Goal: Task Accomplishment & Management: Complete application form

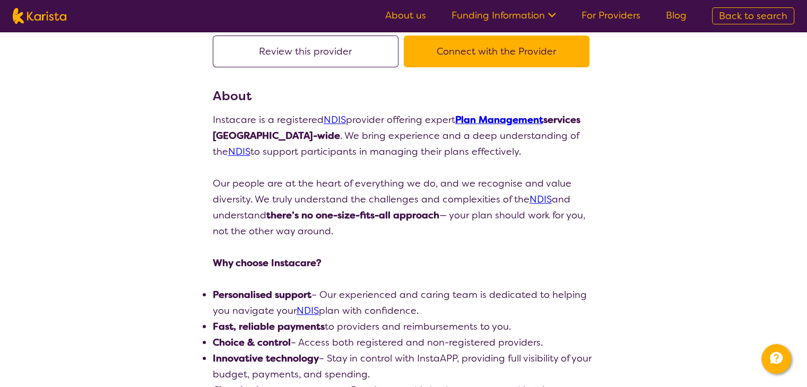
scroll to position [106, 0]
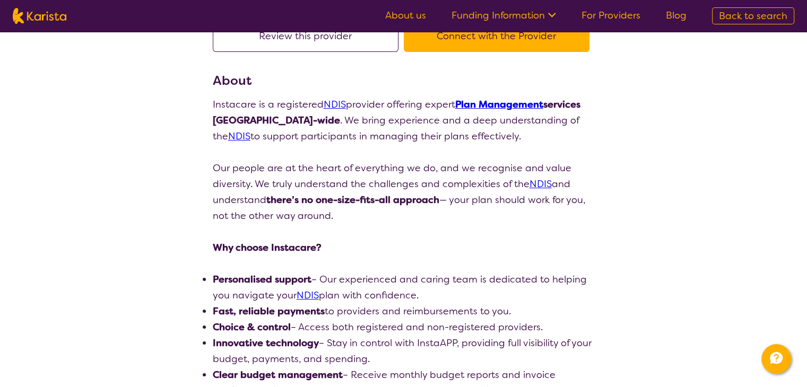
click at [523, 105] on link "Plan Management" at bounding box center [499, 104] width 88 height 13
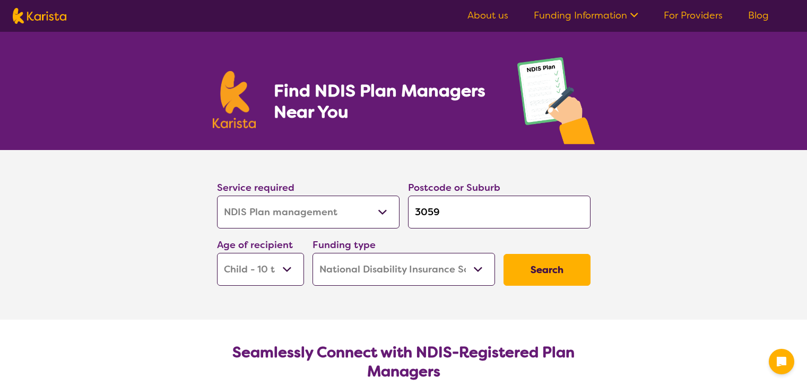
select select "NDIS Plan management"
select select "CH"
select select "NDIS"
select select "NDIS Plan management"
select select "CH"
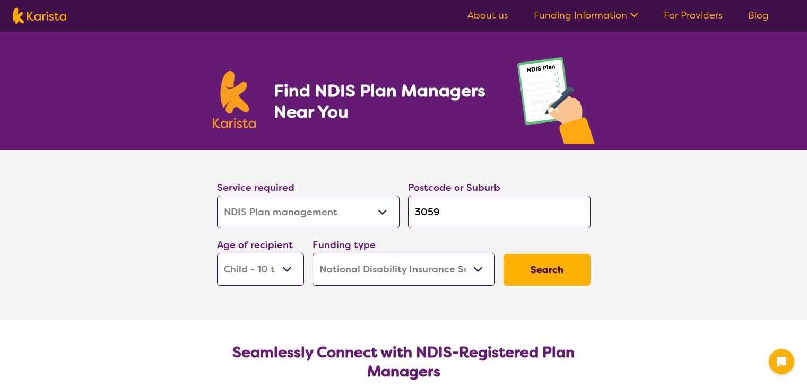
select select "NDIS"
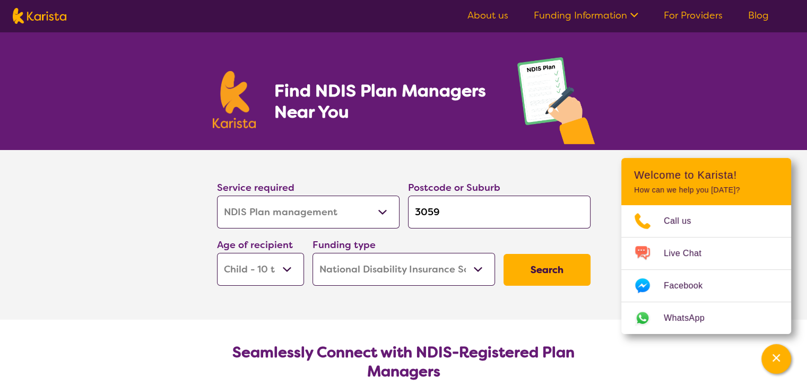
click at [287, 270] on select "Early Childhood - 0 to 9 Child - 10 to 11 Adolescent - 12 to 17 Adult - 18 to 6…" at bounding box center [260, 269] width 87 height 33
click at [315, 295] on section "Service required Allied Health Assistant Assessment (ADHD or Autism) Behaviour …" at bounding box center [404, 235] width 425 height 170
click at [561, 269] on button "Search" at bounding box center [547, 270] width 87 height 32
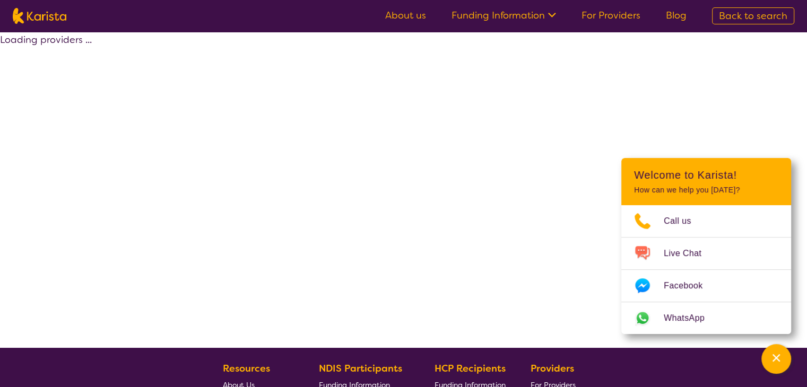
select select "by_score"
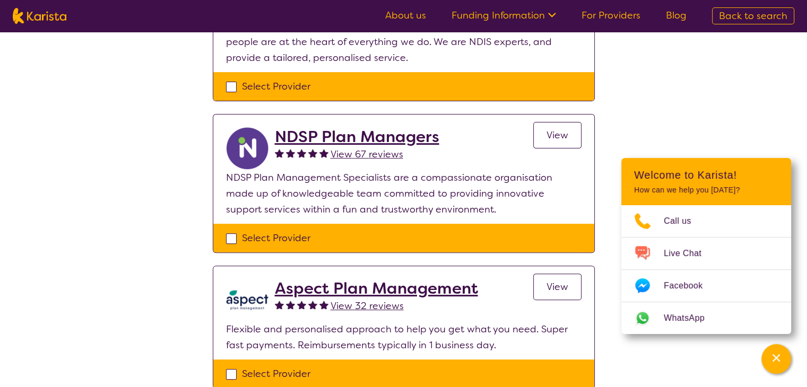
scroll to position [371, 0]
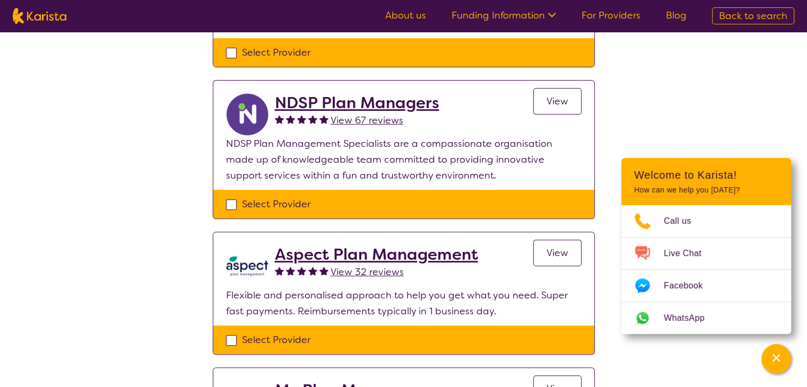
click at [342, 258] on h2 "Aspect Plan Management" at bounding box center [376, 254] width 203 height 19
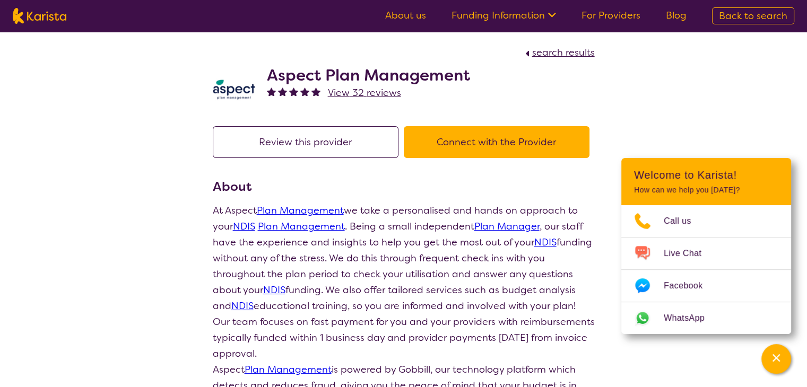
scroll to position [371, 0]
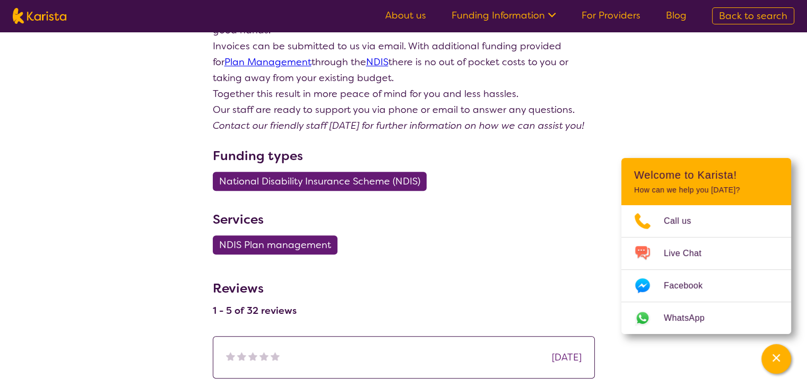
select select "by_score"
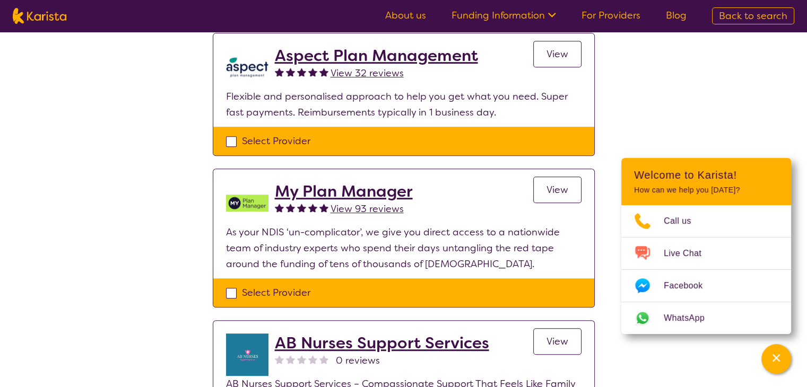
scroll to position [484, 0]
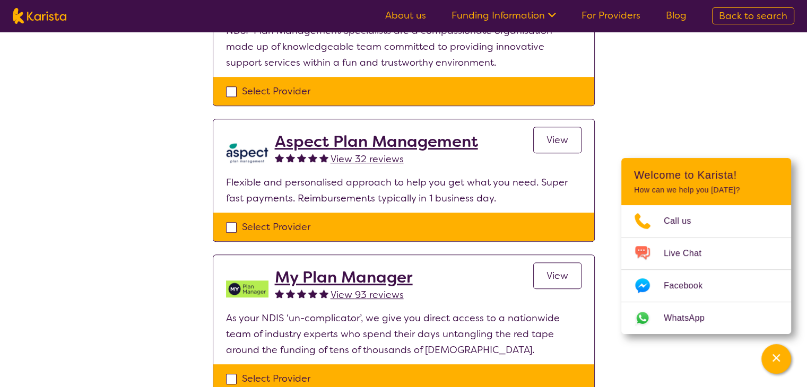
click at [351, 276] on h2 "My Plan Manager" at bounding box center [344, 277] width 138 height 19
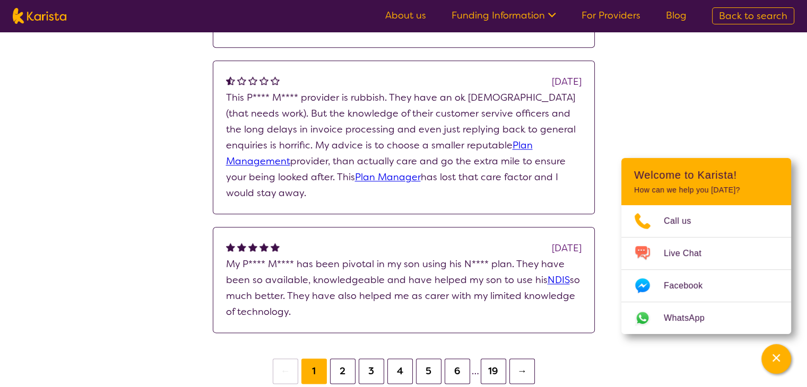
scroll to position [1274, 0]
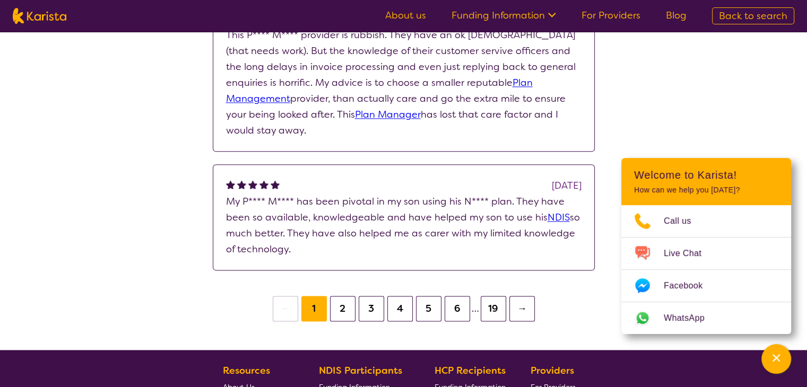
click at [350, 296] on button "2" at bounding box center [342, 308] width 25 height 25
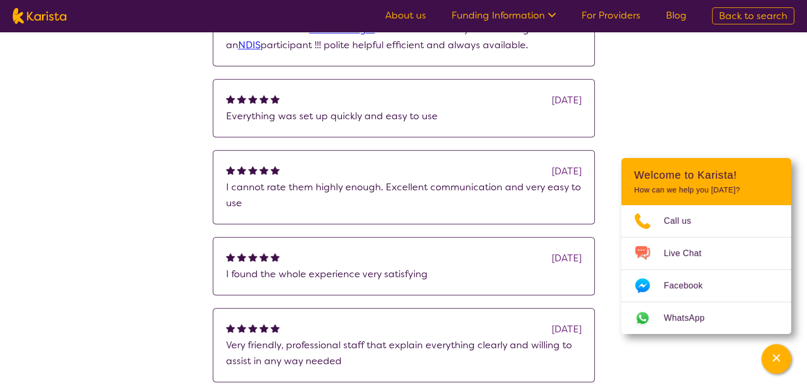
scroll to position [849, 0]
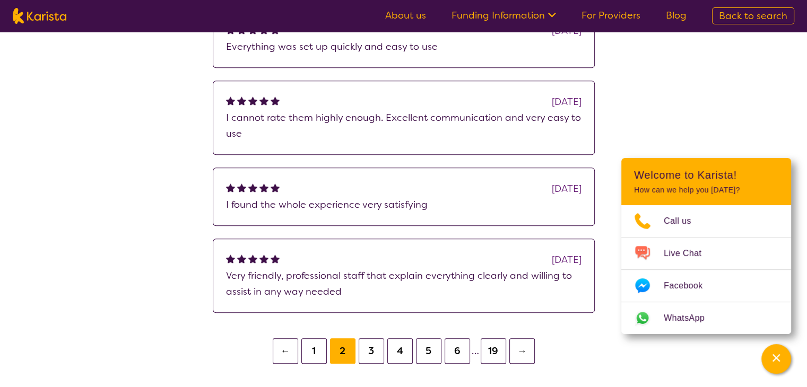
click at [375, 352] on button "3" at bounding box center [371, 351] width 25 height 25
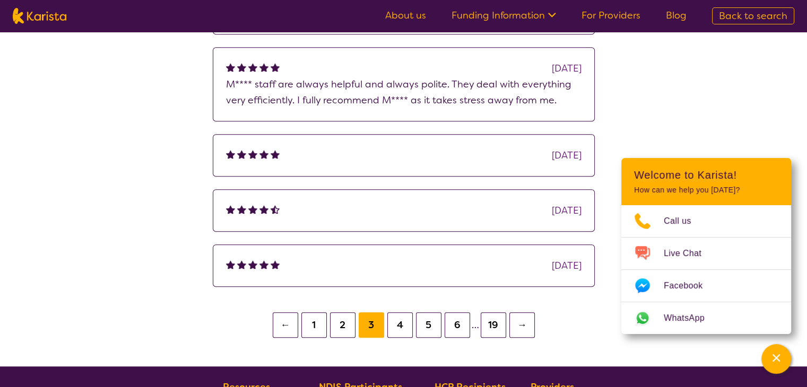
scroll to position [796, 0]
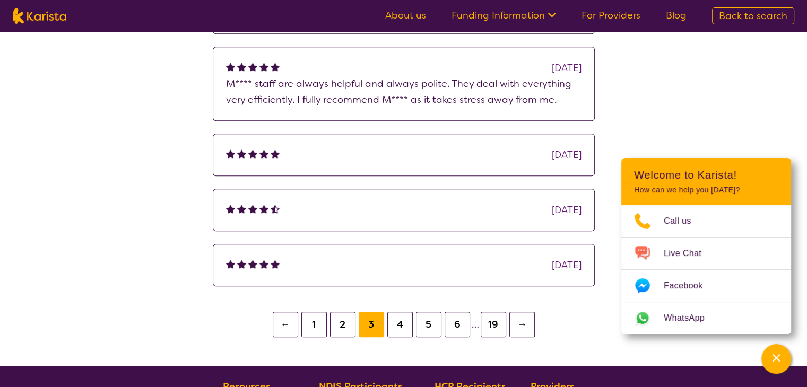
click at [406, 325] on button "4" at bounding box center [399, 324] width 25 height 25
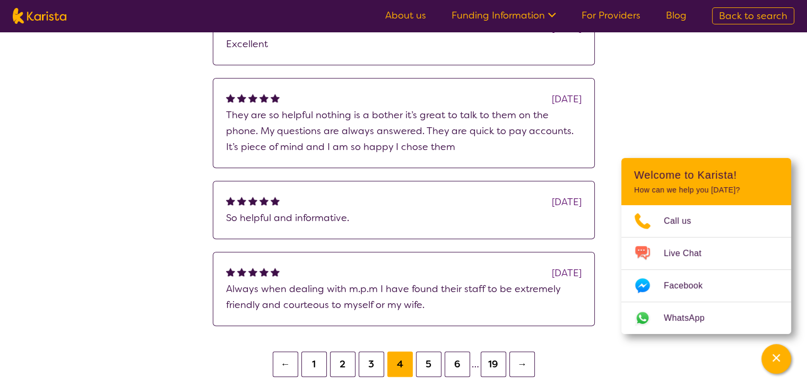
scroll to position [902, 0]
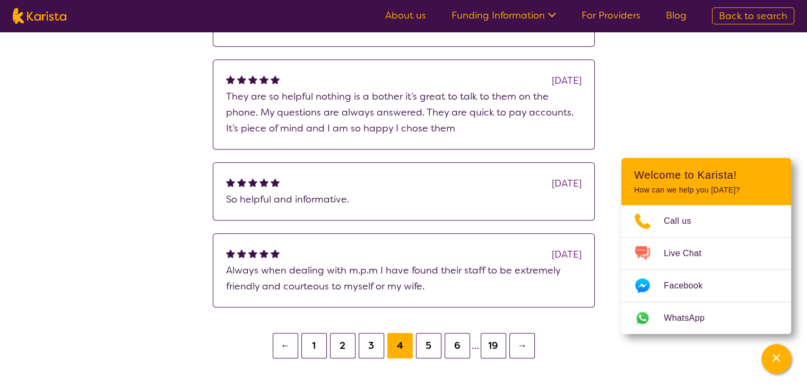
click at [431, 347] on button "5" at bounding box center [428, 345] width 25 height 25
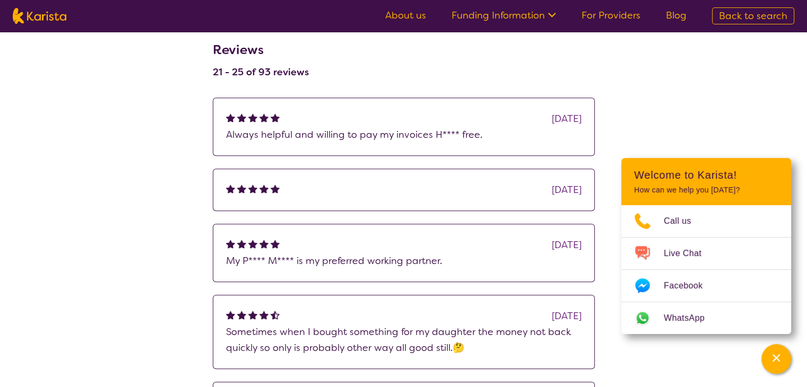
scroll to position [690, 0]
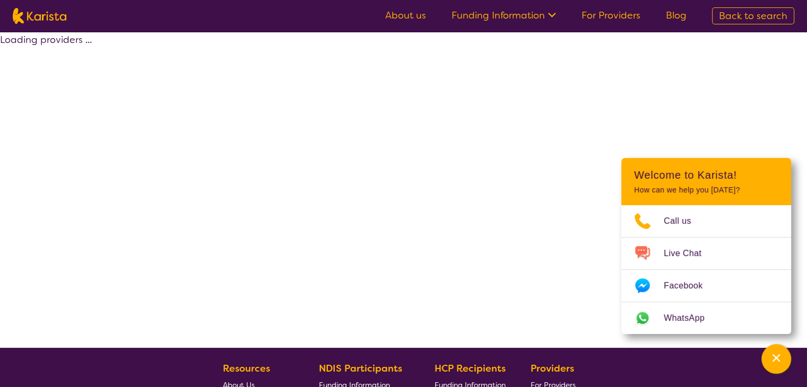
scroll to position [218, 0]
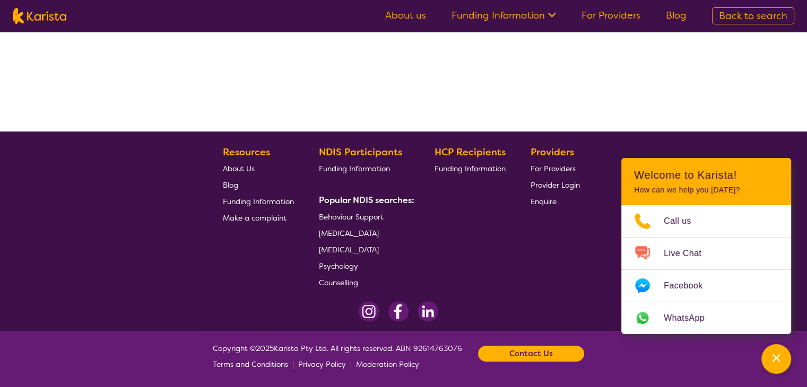
select select "by_score"
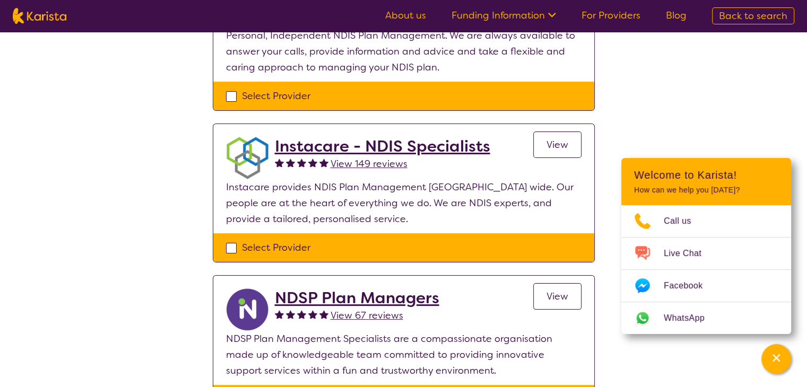
scroll to position [112, 0]
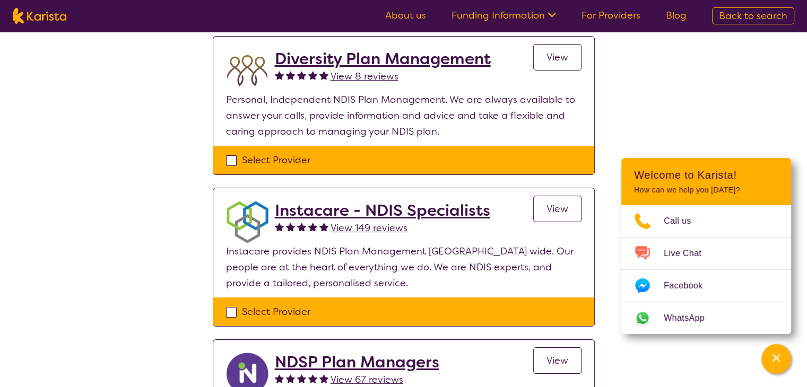
click at [345, 210] on h2 "Instacare - NDIS Specialists" at bounding box center [382, 210] width 215 height 19
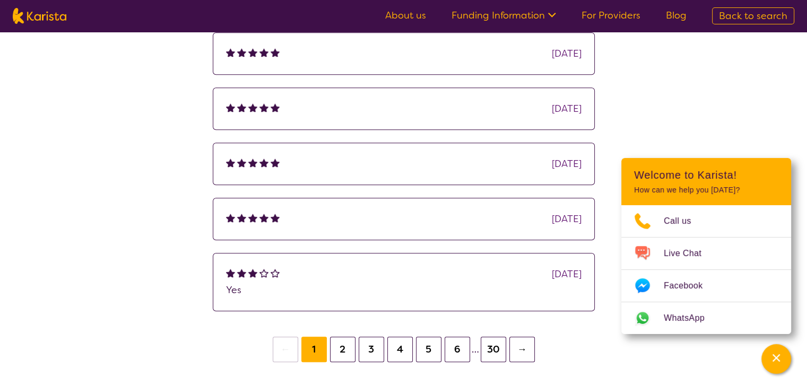
scroll to position [743, 0]
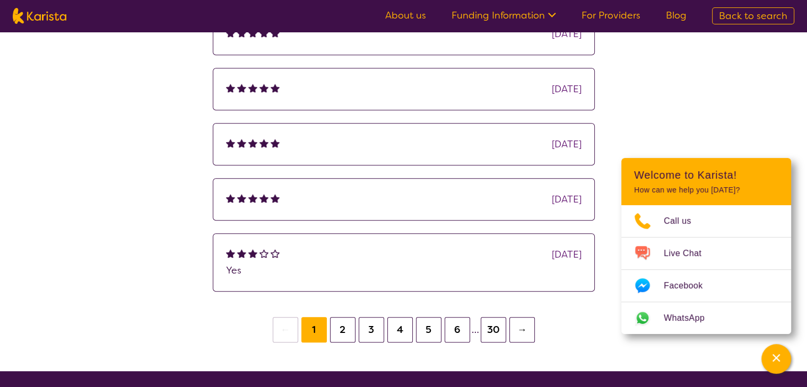
click at [341, 333] on button "2" at bounding box center [342, 329] width 25 height 25
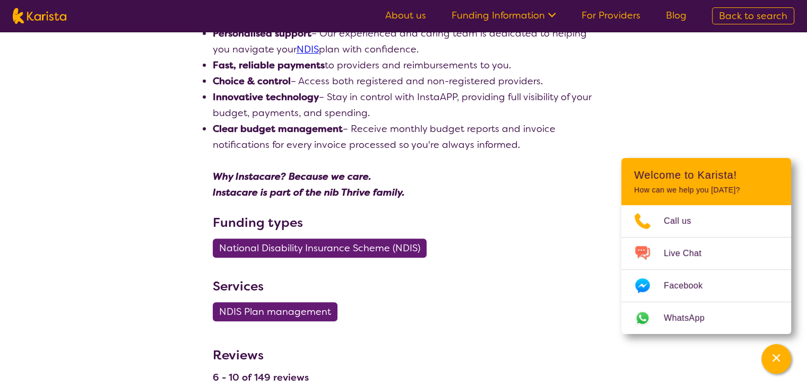
scroll to position [371, 0]
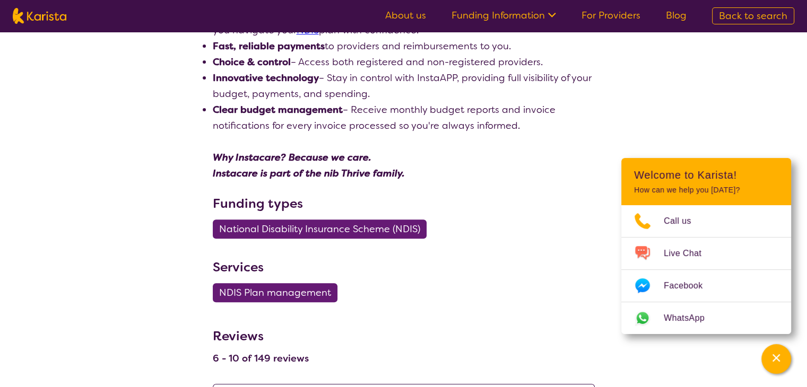
click at [282, 230] on span "National Disability Insurance Scheme (NDIS)" at bounding box center [319, 229] width 201 height 19
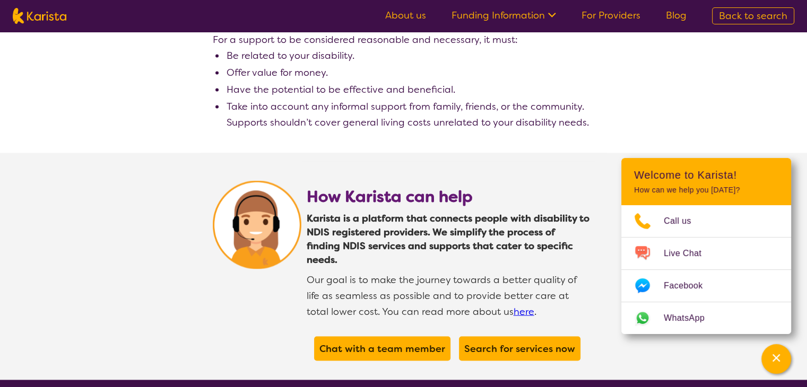
scroll to position [1857, 0]
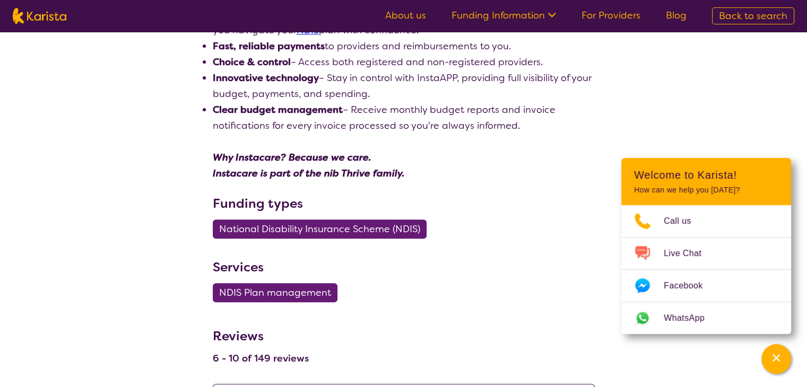
scroll to position [425, 0]
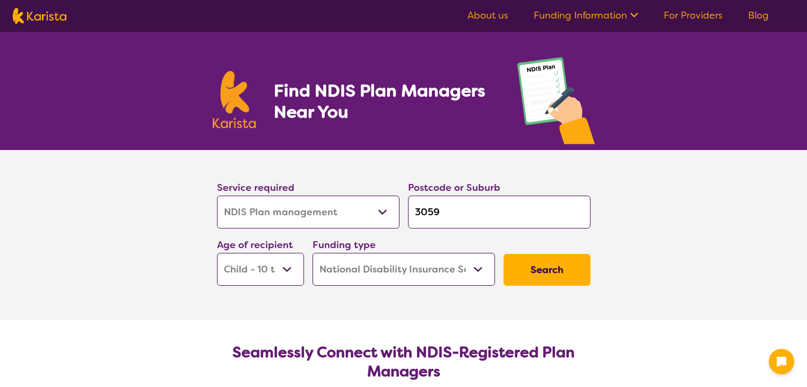
select select "NDIS Plan management"
select select "CH"
select select "NDIS"
select select "NDIS Plan management"
select select "CH"
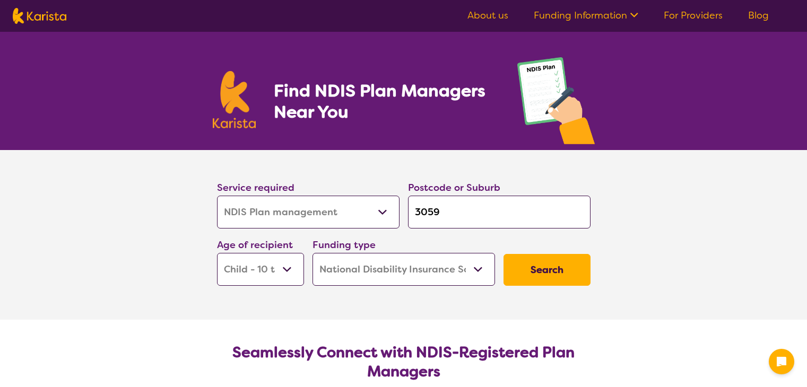
select select "NDIS"
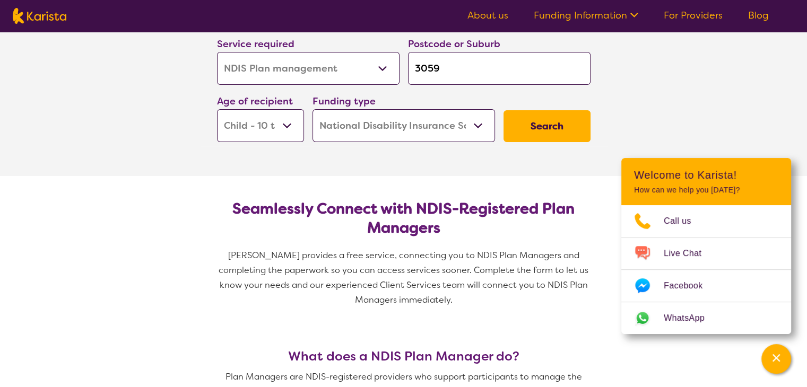
scroll to position [53, 0]
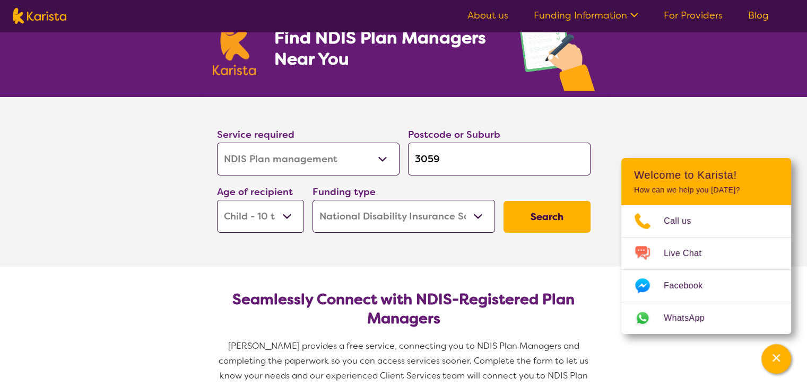
click at [561, 211] on button "Search" at bounding box center [547, 217] width 87 height 32
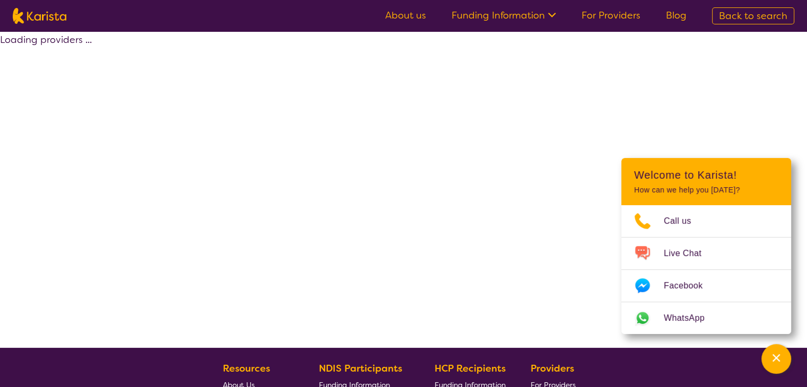
select select "by_score"
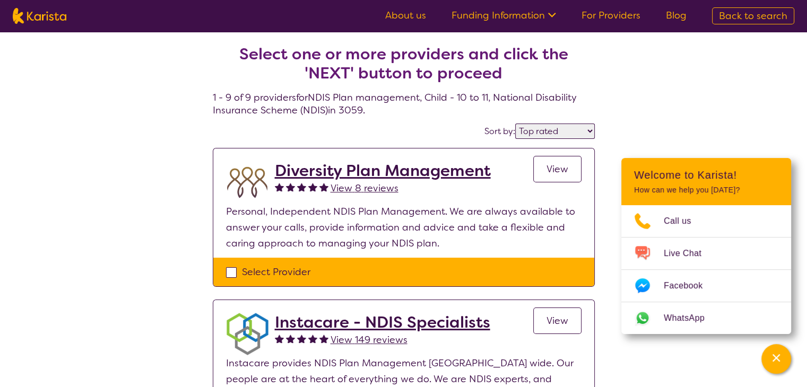
click at [590, 129] on select "Highly reviewed Top rated" at bounding box center [555, 131] width 80 height 15
click at [516, 124] on select "Highly reviewed Top rated" at bounding box center [555, 131] width 80 height 15
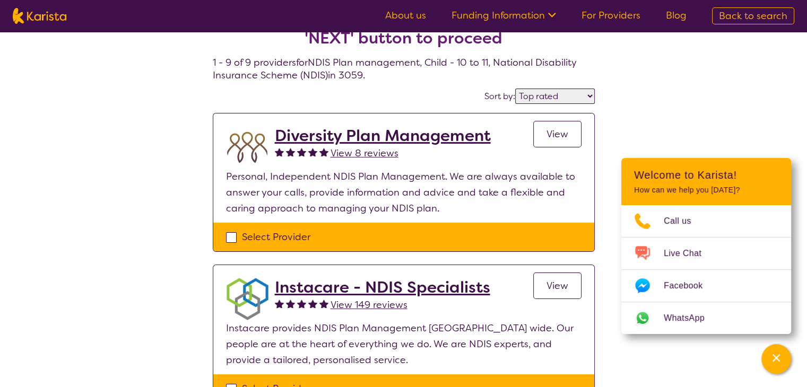
scroll to position [53, 0]
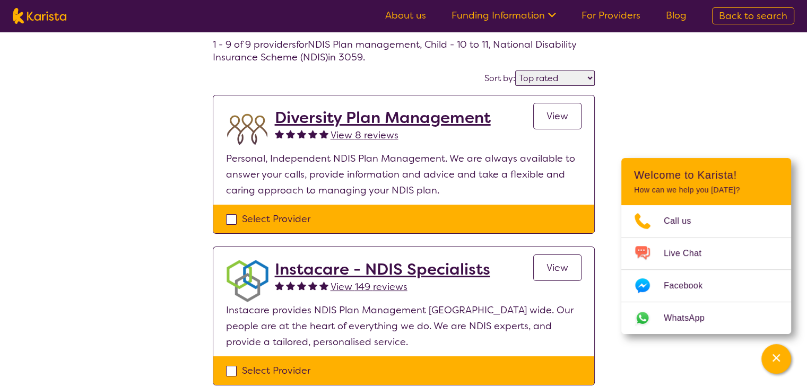
click at [230, 371] on div "Select Provider" at bounding box center [404, 371] width 356 height 16
checkbox input "true"
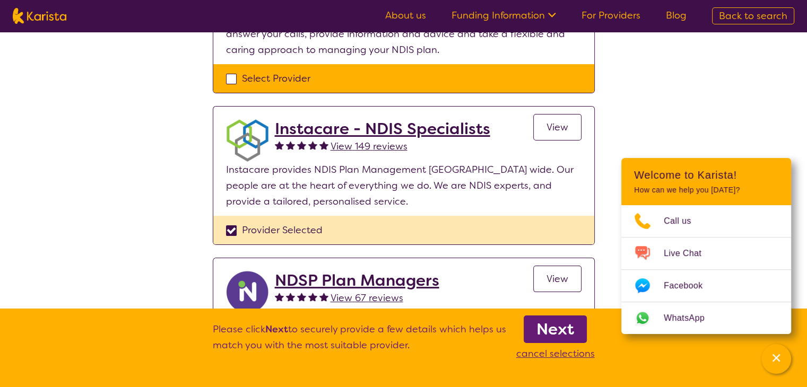
scroll to position [212, 0]
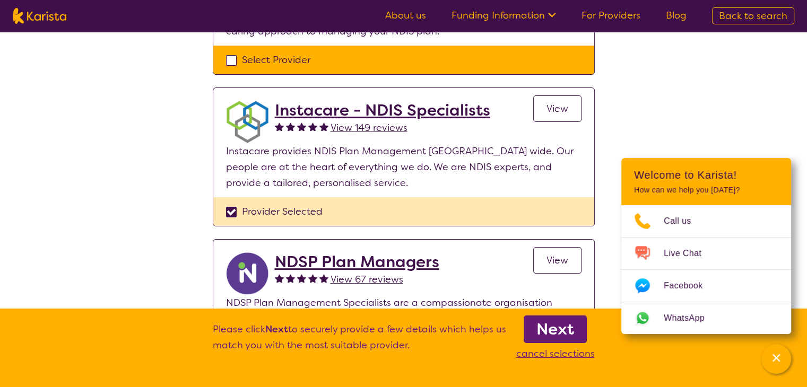
click at [556, 330] on b "Next" at bounding box center [555, 329] width 38 height 21
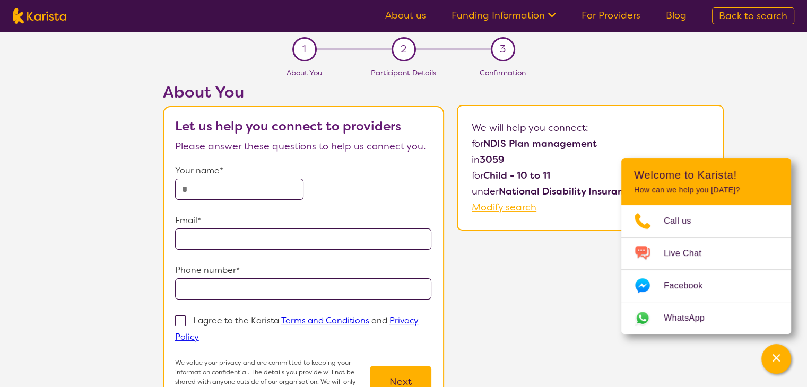
click at [260, 192] on input "text" at bounding box center [239, 189] width 128 height 21
type input "*****"
click at [210, 243] on input "email" at bounding box center [303, 239] width 257 height 21
type input "**********"
click at [208, 284] on input "tel" at bounding box center [303, 289] width 257 height 21
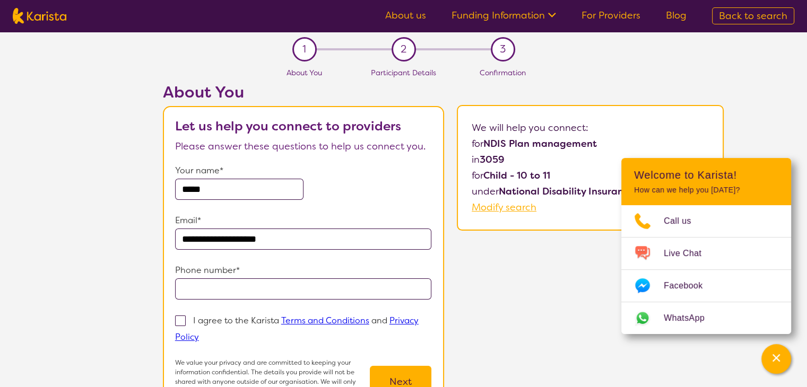
type input "**********"
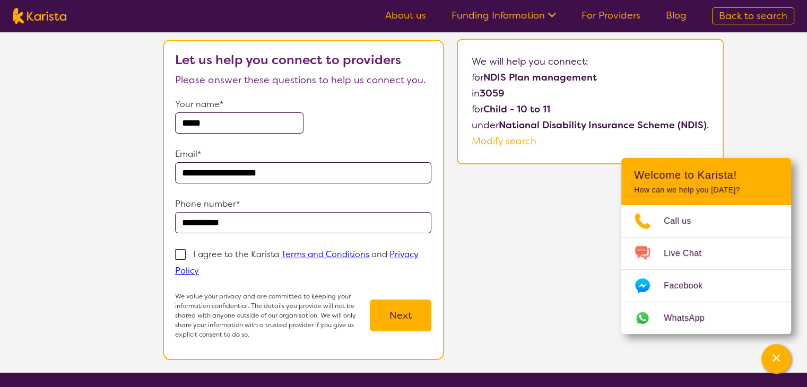
scroll to position [53, 0]
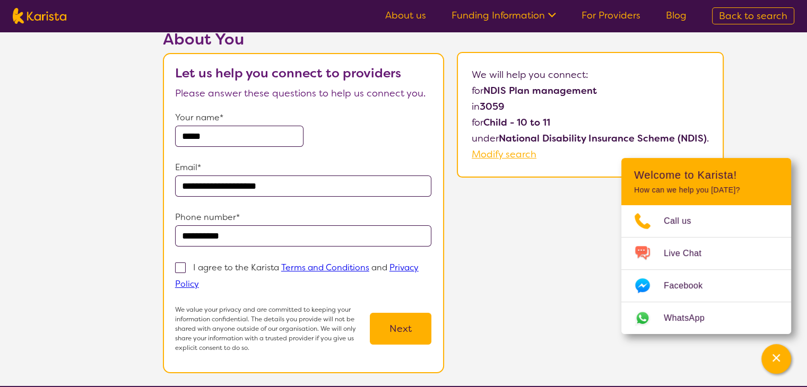
click at [183, 267] on span at bounding box center [180, 268] width 11 height 11
click at [199, 280] on input "I agree to the Karista Terms and Conditions and Privacy Policy" at bounding box center [202, 283] width 7 height 7
checkbox input "true"
click at [411, 326] on button "Next" at bounding box center [401, 329] width 62 height 32
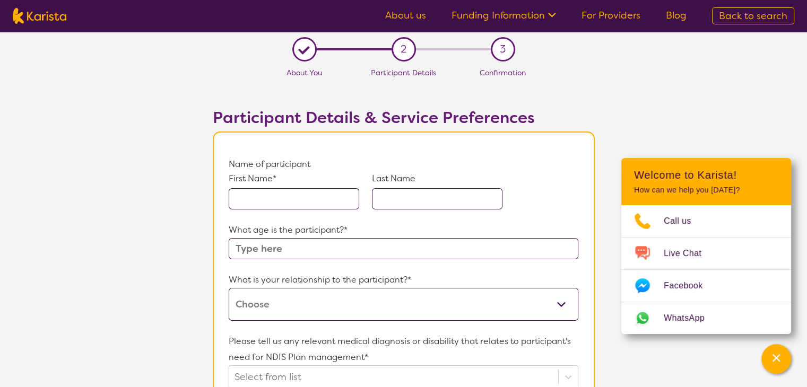
click at [319, 202] on input "text" at bounding box center [294, 198] width 131 height 21
type input "Zara"
click at [418, 203] on input "text" at bounding box center [437, 198] width 131 height 21
type input "Garip"
click at [282, 245] on input "text" at bounding box center [403, 248] width 349 height 21
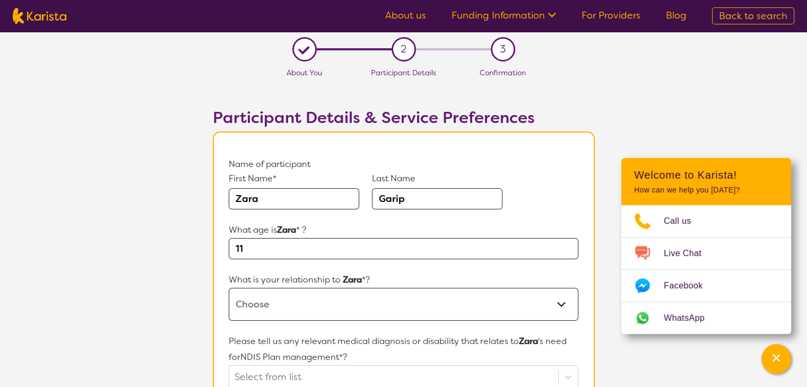
type input "11"
click at [559, 304] on select "This request is for myself I am their parent I am their child I am their spouse…" at bounding box center [403, 304] width 349 height 33
select select "I am their parent"
click at [229, 288] on select "This request is for myself I am their parent I am their child I am their spouse…" at bounding box center [403, 304] width 349 height 33
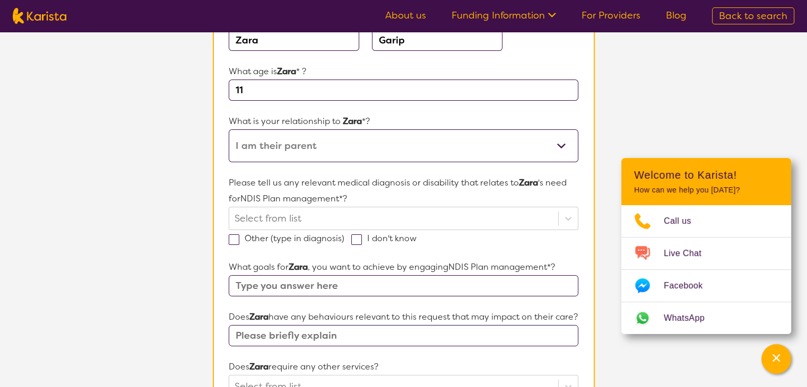
scroll to position [159, 0]
click at [569, 218] on div at bounding box center [568, 218] width 19 height 19
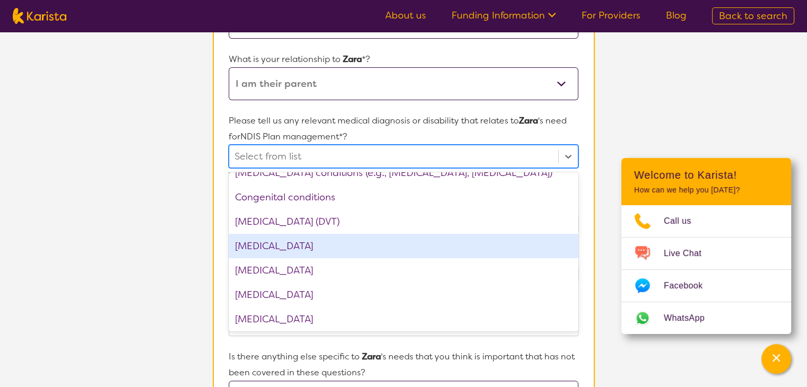
scroll to position [531, 0]
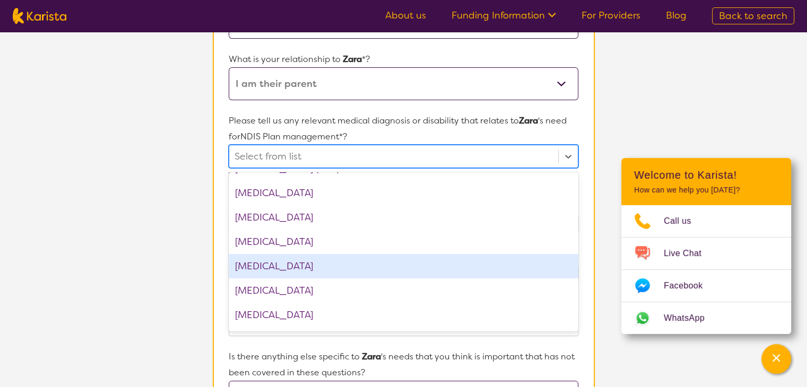
click at [285, 266] on div "Down syndrome" at bounding box center [403, 266] width 349 height 24
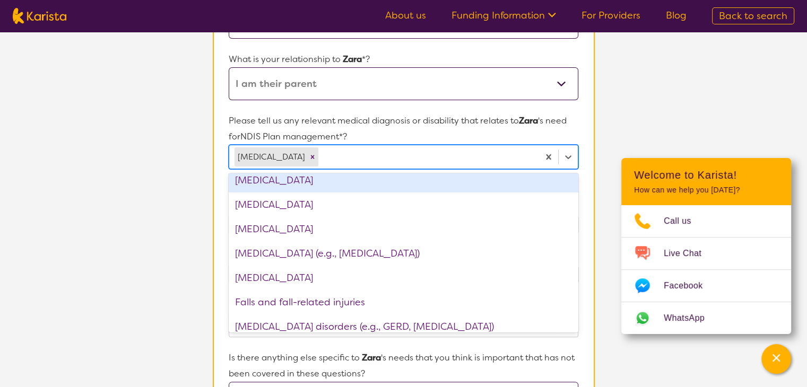
scroll to position [637, 0]
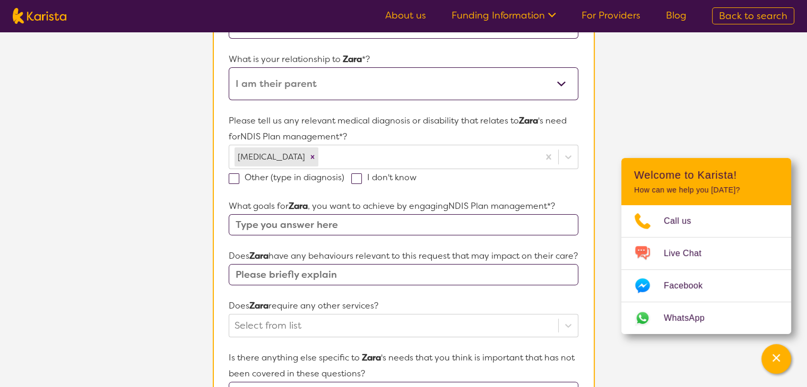
click at [168, 245] on section "L About You 2 Participant Details 3 Confirmation Participant Details & Service …" at bounding box center [403, 271] width 807 height 921
click at [347, 222] on input "text" at bounding box center [403, 224] width 349 height 21
click at [369, 226] on input "Developing Zara right way" at bounding box center [403, 224] width 349 height 21
type input "Developing Zara right way in fear funding for her needs"
click at [331, 285] on input "text" at bounding box center [403, 274] width 349 height 21
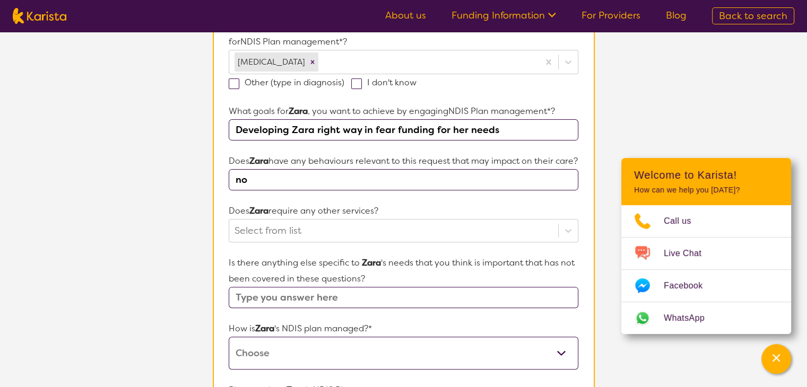
scroll to position [327, 0]
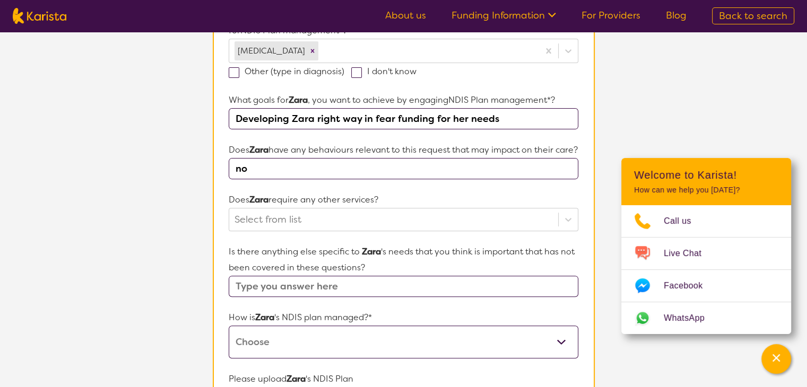
type input "no"
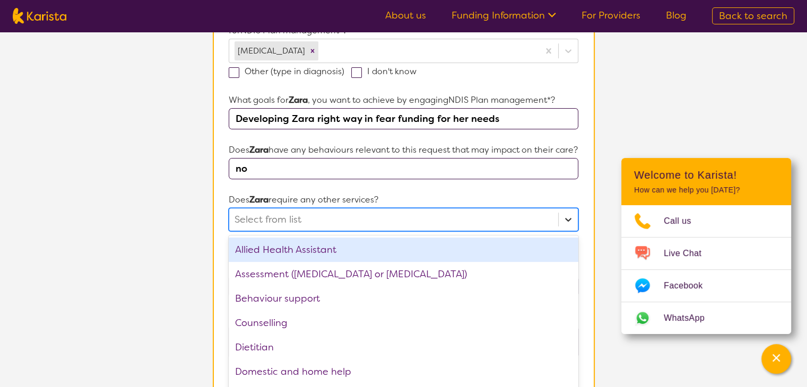
scroll to position [352, 0]
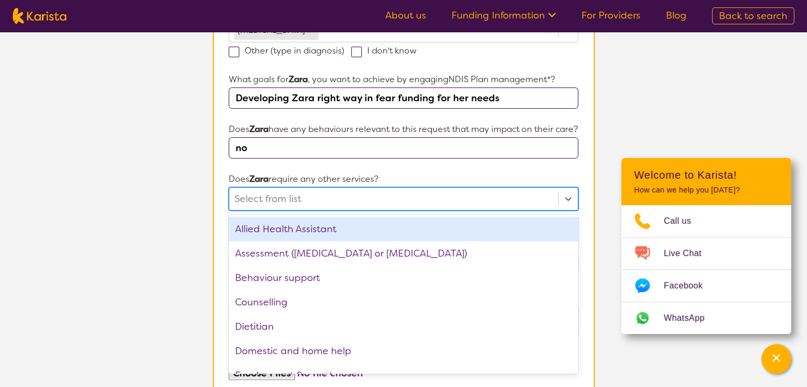
click at [564, 211] on div "option Allied Health Assistant focused, 1 of 21. 21 results available. Use Up a…" at bounding box center [403, 198] width 349 height 23
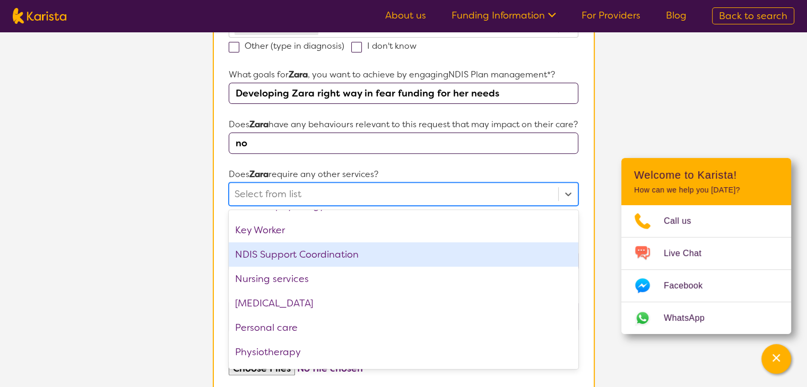
scroll to position [212, 0]
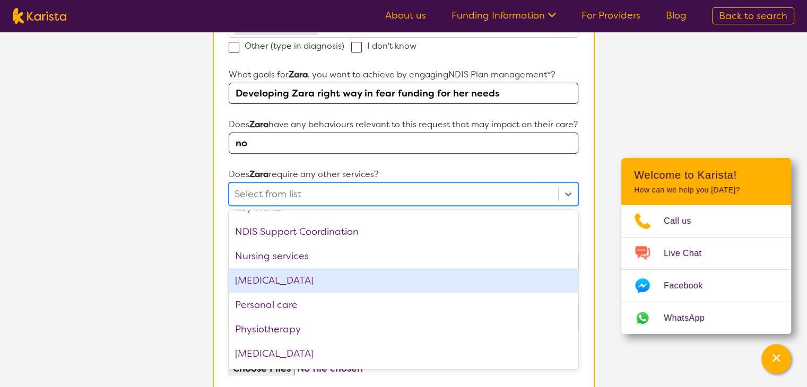
click at [314, 293] on div "[MEDICAL_DATA]" at bounding box center [403, 281] width 349 height 24
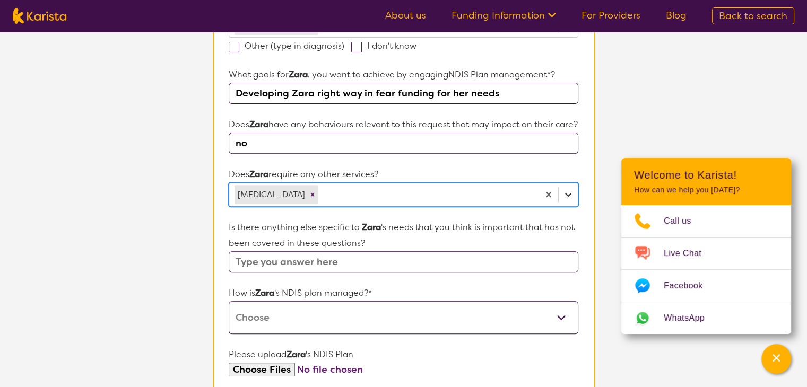
click at [568, 197] on icon at bounding box center [568, 195] width 6 height 4
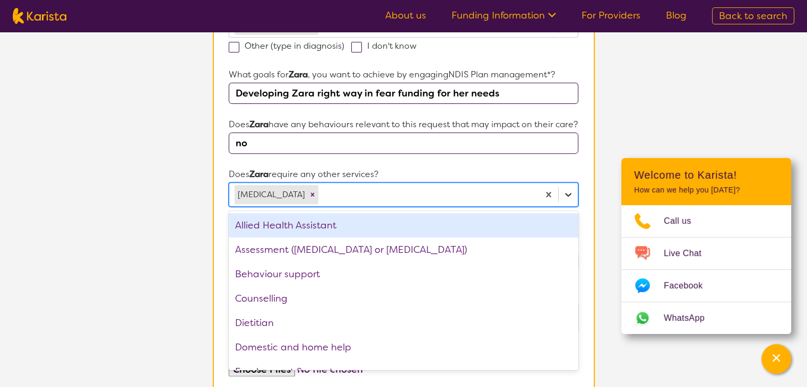
click at [568, 197] on icon at bounding box center [568, 195] width 6 height 4
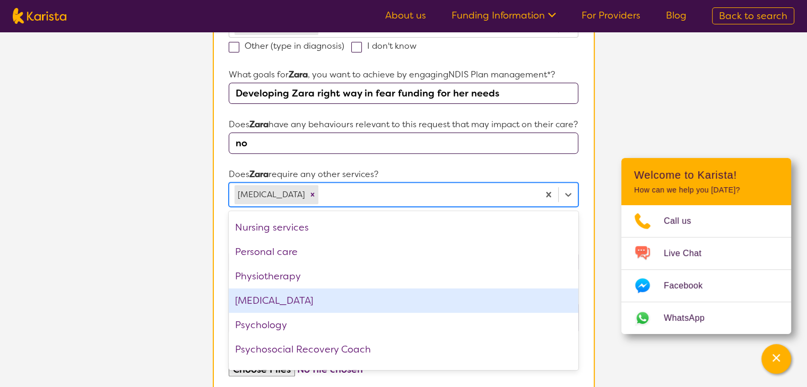
scroll to position [265, 0]
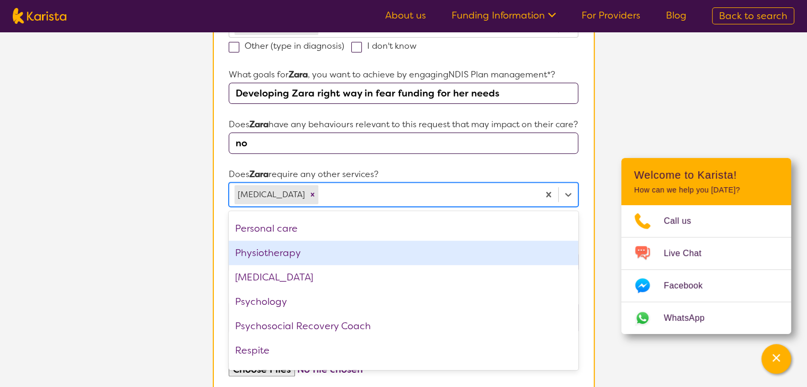
click at [291, 265] on div "Physiotherapy" at bounding box center [403, 253] width 349 height 24
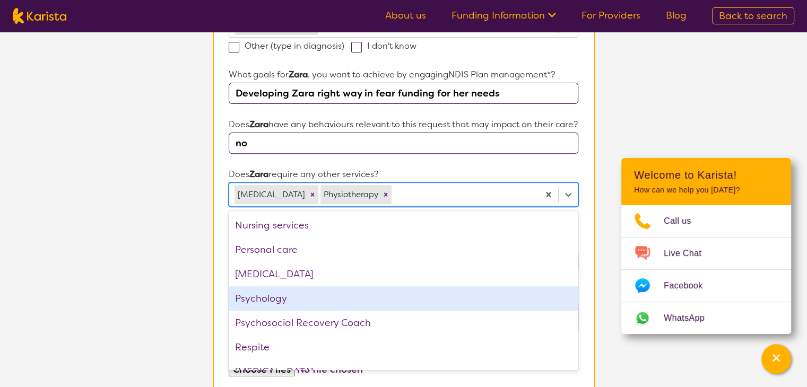
scroll to position [309, 0]
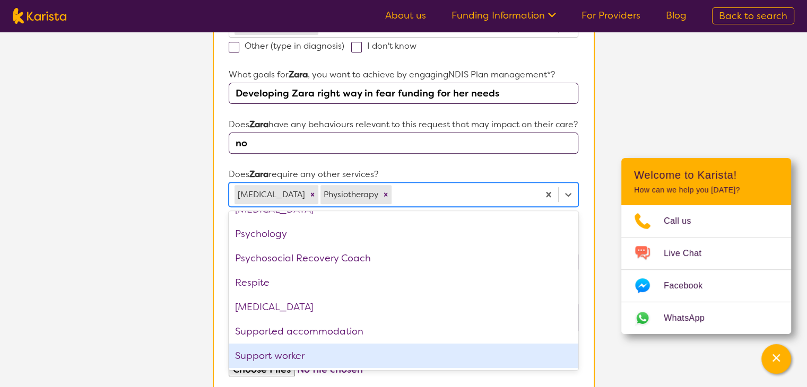
click at [291, 368] on div "Support worker" at bounding box center [403, 356] width 349 height 24
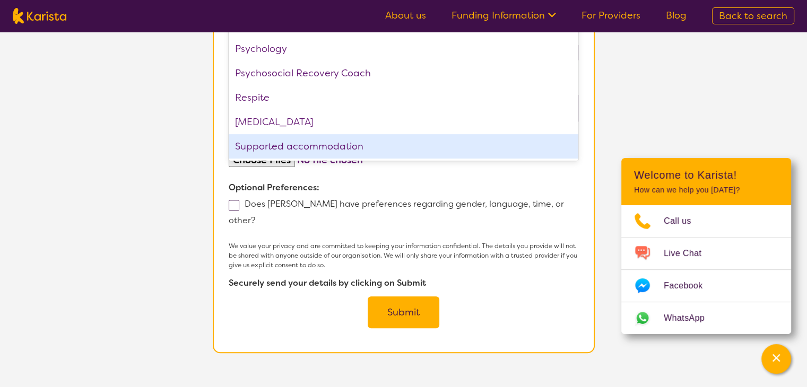
scroll to position [565, 0]
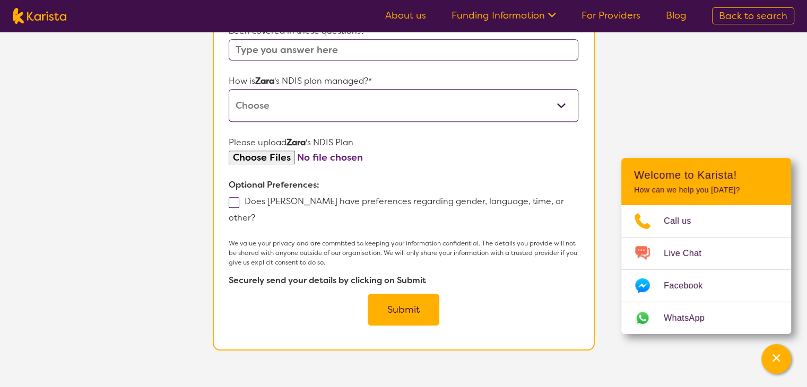
click at [562, 121] on select "Self-managed NDIS plan Managed by a registered plan management provider (not th…" at bounding box center [403, 105] width 349 height 33
select select "I'm not sure"
click at [229, 103] on select "Self-managed NDIS plan Managed by a registered plan management provider (not th…" at bounding box center [403, 105] width 349 height 33
click at [236, 208] on span at bounding box center [234, 202] width 11 height 11
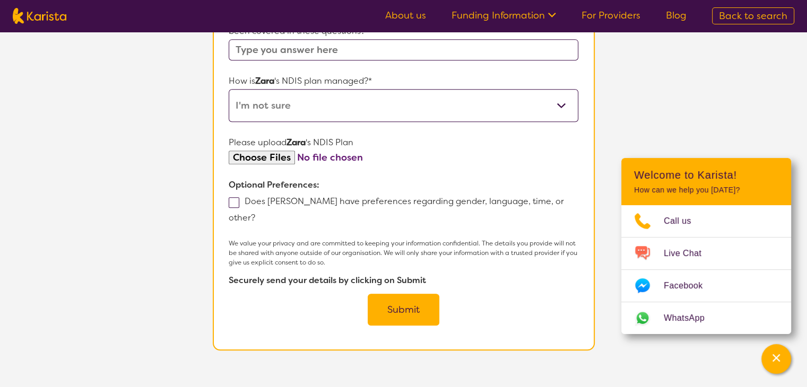
click at [255, 216] on input "Does Zara have preferences regarding gender, language, time, or other?" at bounding box center [258, 217] width 7 height 7
checkbox input "true"
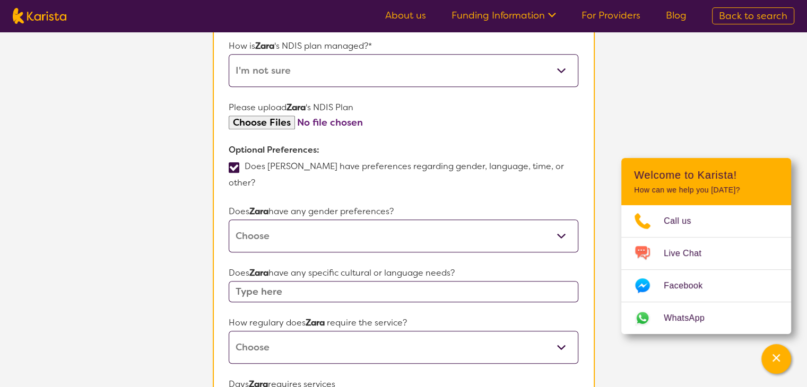
scroll to position [618, 0]
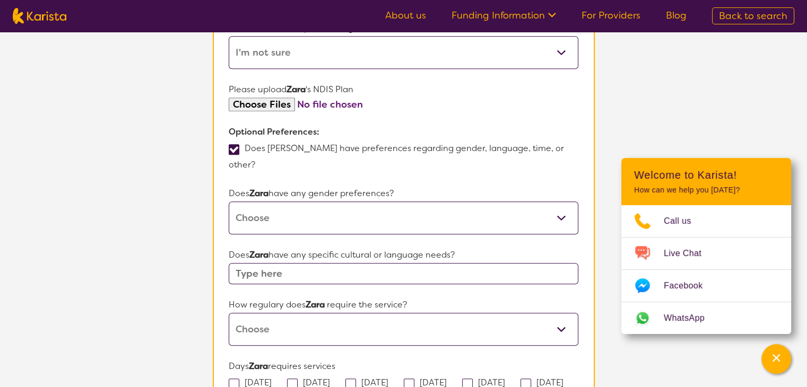
click at [561, 216] on select "Male Female Other No Preference" at bounding box center [403, 218] width 349 height 33
select select "Female"
click at [229, 202] on select "Male Female Other No Preference" at bounding box center [403, 218] width 349 height 33
click at [410, 274] on input "text" at bounding box center [403, 273] width 349 height 21
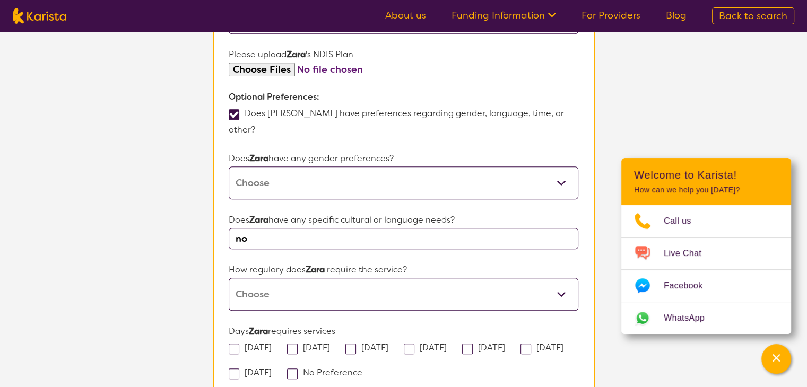
scroll to position [671, 0]
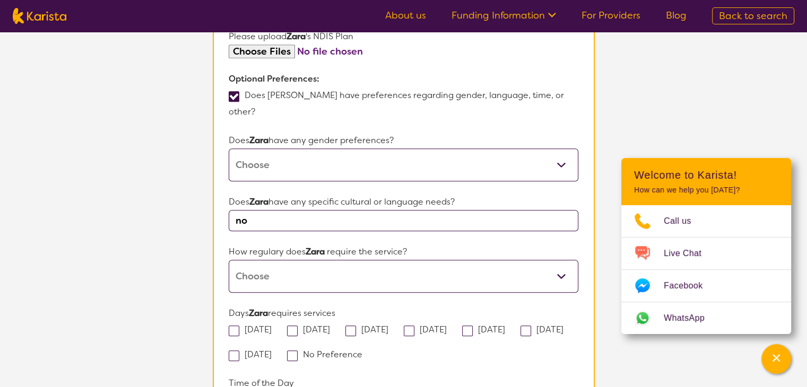
type input "no"
click at [561, 274] on select "Daily Twice a week Weekly Every fortnight Monthly Other" at bounding box center [403, 276] width 349 height 33
select select "Every fortnight"
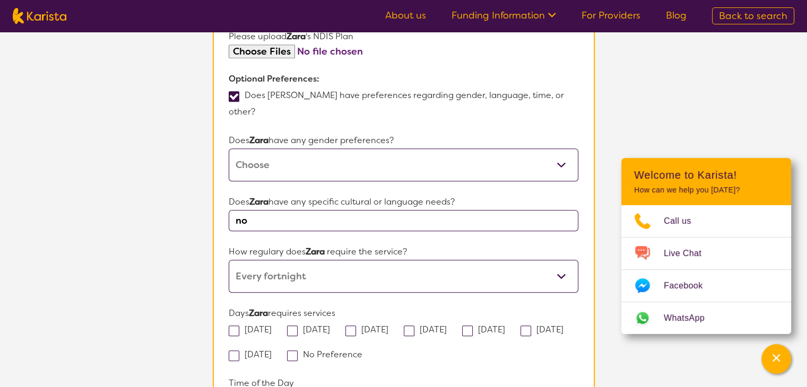
click at [229, 260] on select "Daily Twice a week Weekly Every fortnight Monthly Other" at bounding box center [403, 276] width 349 height 33
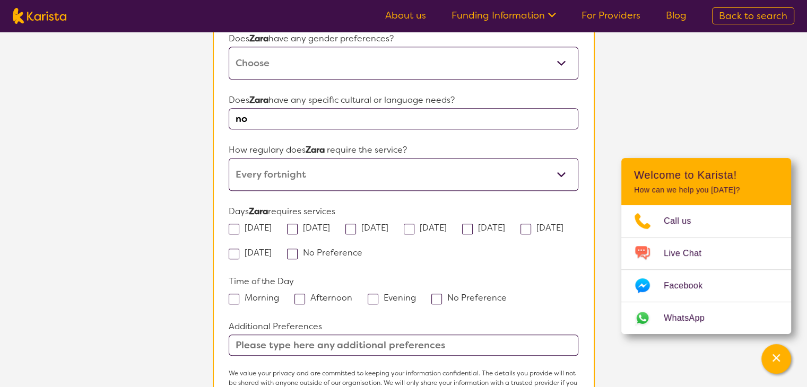
scroll to position [777, 0]
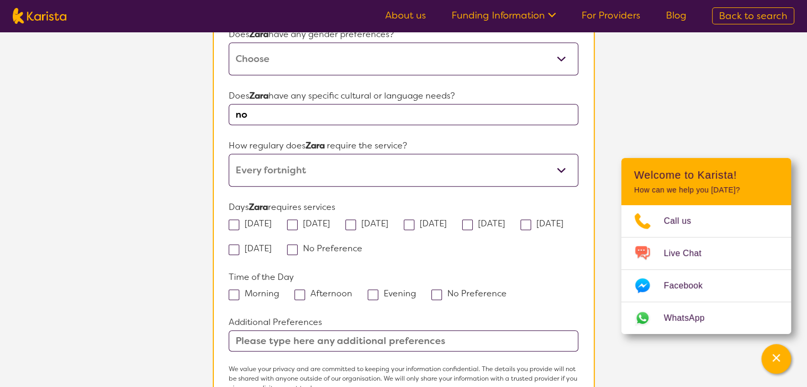
click at [521, 230] on span at bounding box center [526, 225] width 11 height 11
click at [564, 227] on input "Saturday" at bounding box center [567, 223] width 7 height 7
checkbox input "true"
click at [231, 291] on span at bounding box center [234, 295] width 11 height 11
click at [279, 291] on input "Morning" at bounding box center [282, 293] width 7 height 7
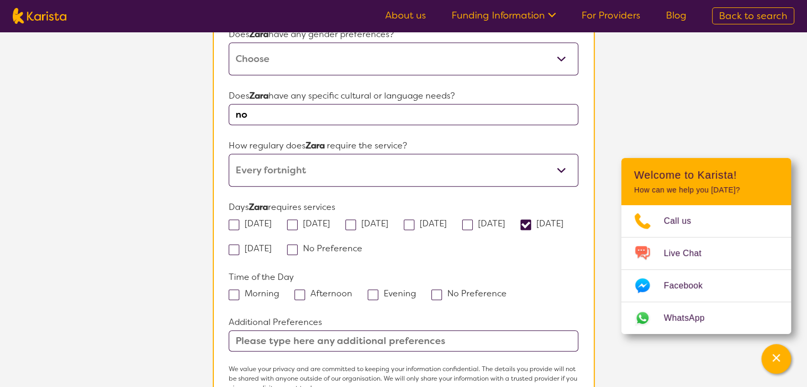
checkbox input "true"
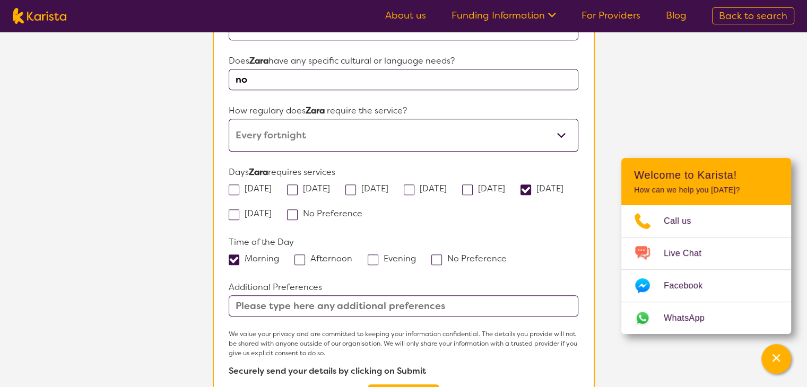
scroll to position [883, 0]
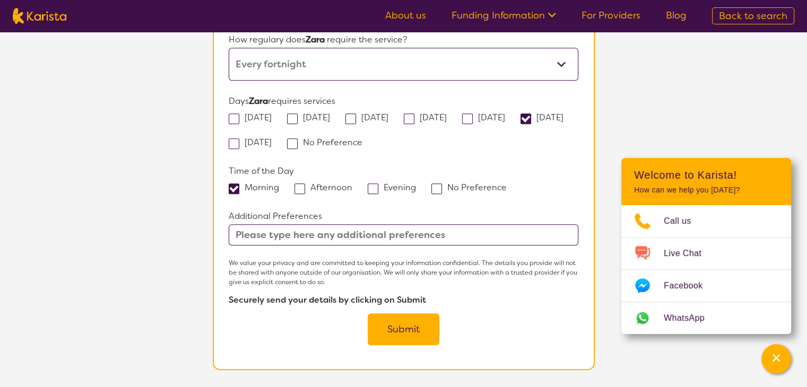
click at [346, 232] on input "text" at bounding box center [403, 234] width 349 height 21
click at [404, 321] on button "Submit" at bounding box center [404, 330] width 72 height 32
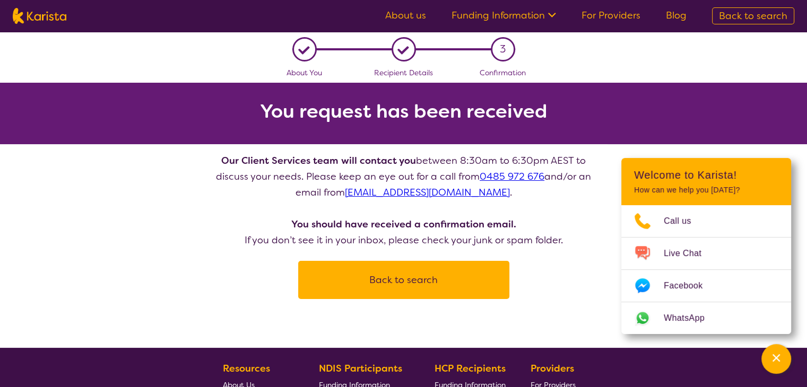
click at [782, 143] on section "You request has been received" at bounding box center [403, 114] width 807 height 62
click at [781, 362] on icon "Channel Menu" at bounding box center [776, 358] width 11 height 11
